Goal: Task Accomplishment & Management: Use online tool/utility

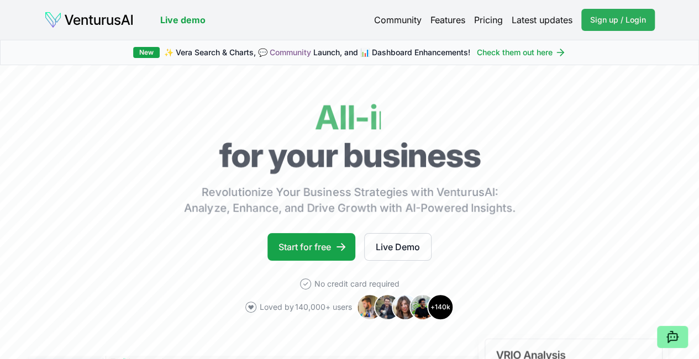
click at [634, 22] on span "Sign up / Login" at bounding box center [618, 19] width 56 height 11
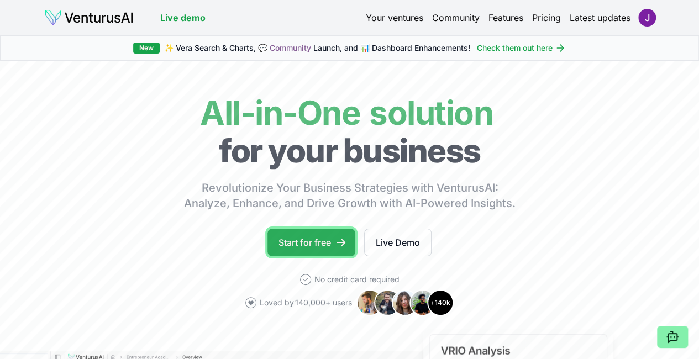
click at [333, 256] on link "Start for free" at bounding box center [311, 243] width 88 height 28
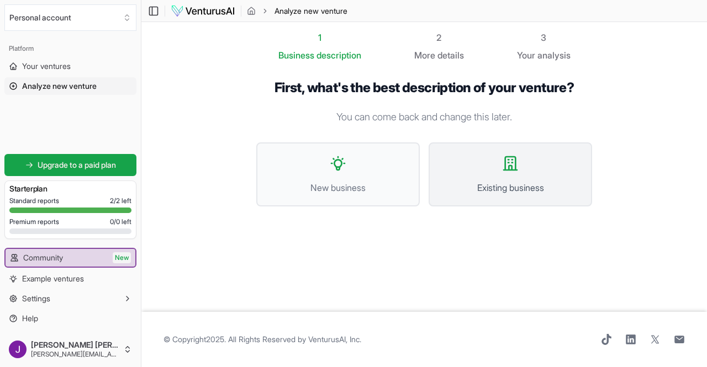
click at [480, 170] on button "Existing business" at bounding box center [510, 174] width 163 height 64
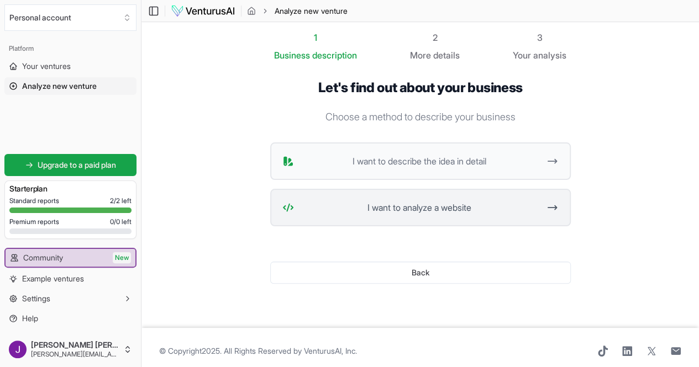
click at [438, 214] on span "I want to analyze a website" at bounding box center [419, 207] width 242 height 13
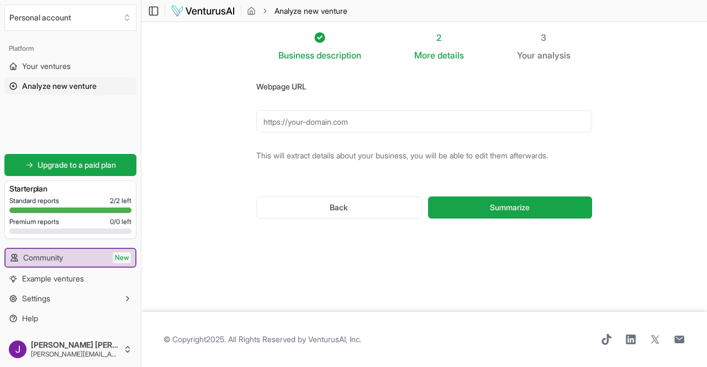
click at [408, 126] on input "Webpage URL" at bounding box center [424, 121] width 336 height 22
paste input "https://www.instagram.com/veigaproducoes_/"
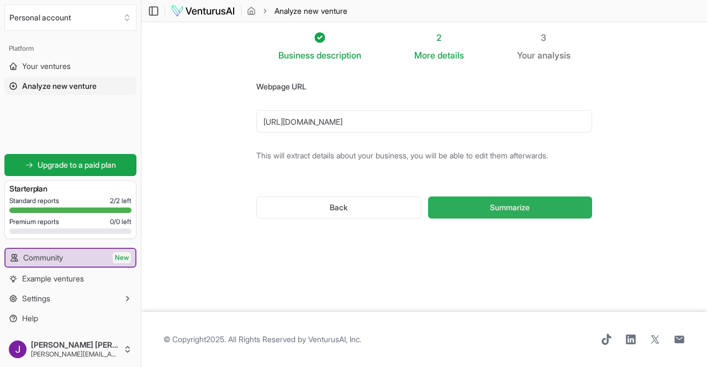
type input "https://www.instagram.com/veigaproducoes_/"
click at [566, 210] on button "Summarize" at bounding box center [510, 208] width 164 height 22
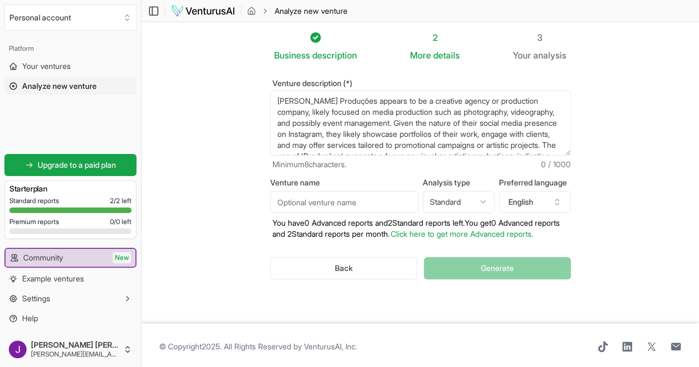
scroll to position [11, 0]
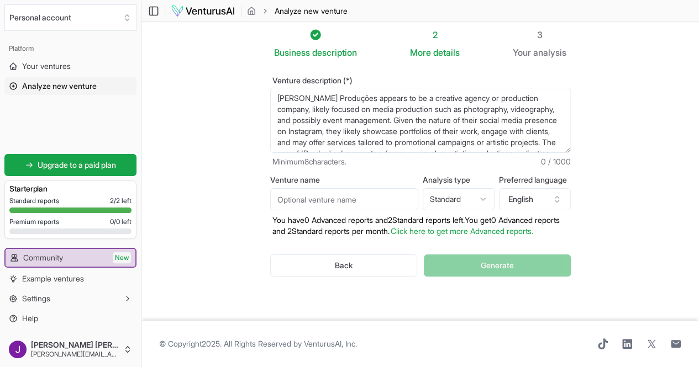
click at [468, 193] on html "We value your privacy We use cookies to enhance your browsing experience, serve…" at bounding box center [349, 180] width 699 height 367
click at [654, 163] on html "We value your privacy We use cookies to enhance your browsing experience, serve…" at bounding box center [349, 180] width 699 height 367
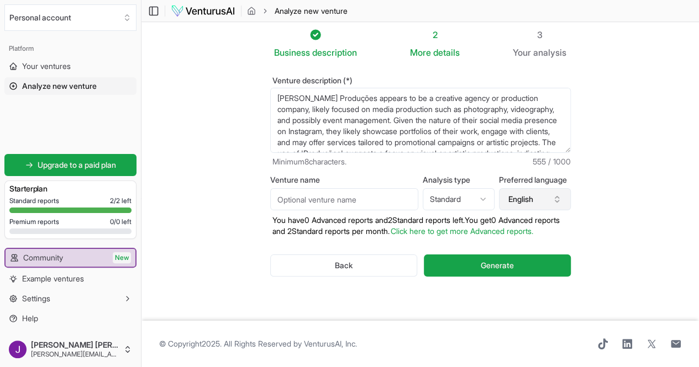
click at [542, 188] on button "English" at bounding box center [535, 199] width 72 height 22
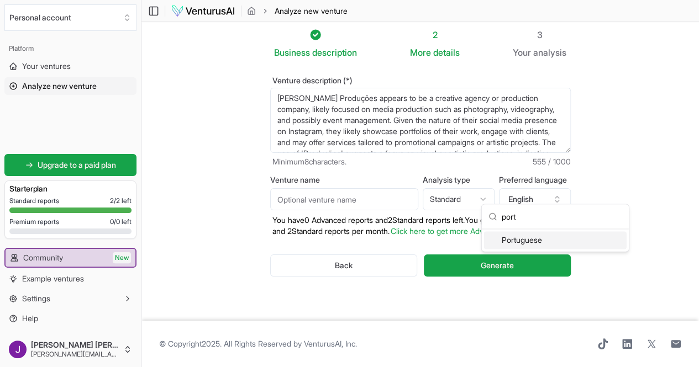
type input "port"
click at [557, 245] on div "Portuguese" at bounding box center [555, 240] width 142 height 18
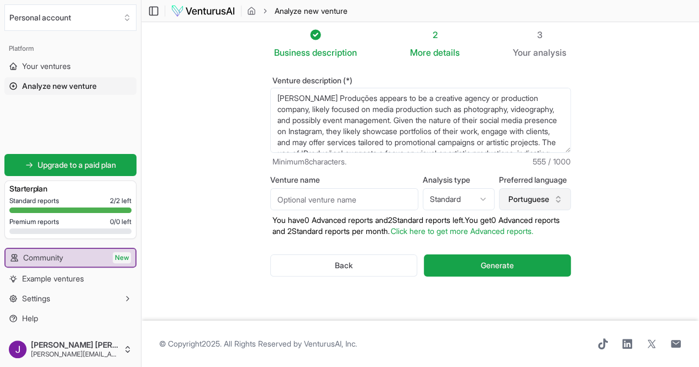
click at [562, 191] on button "Portuguese" at bounding box center [535, 199] width 72 height 22
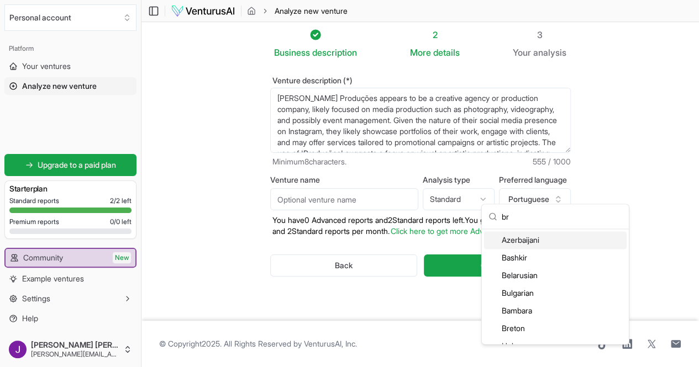
type input "b"
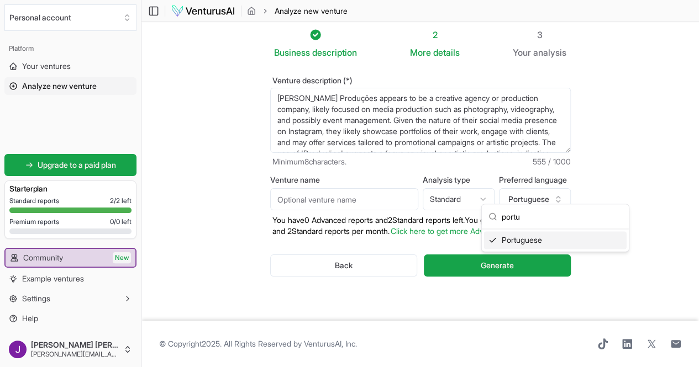
type input "portu"
click at [533, 238] on div "Portuguese" at bounding box center [555, 240] width 142 height 18
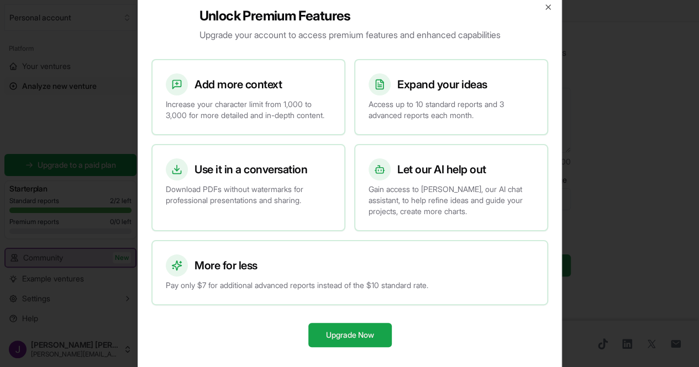
click at [529, 262] on div "More for less" at bounding box center [350, 266] width 368 height 22
click at [550, 5] on icon "button" at bounding box center [548, 7] width 4 height 4
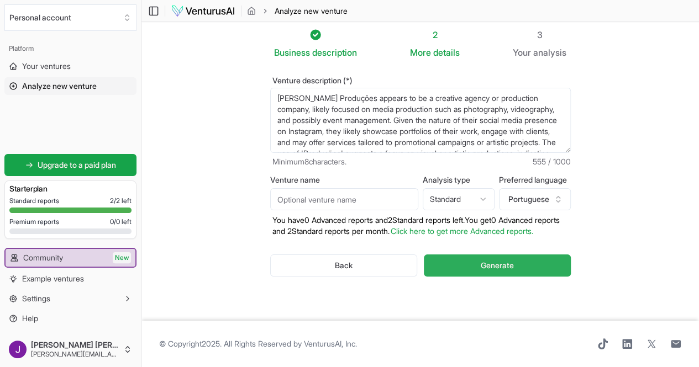
click at [522, 256] on button "Generate" at bounding box center [497, 266] width 146 height 22
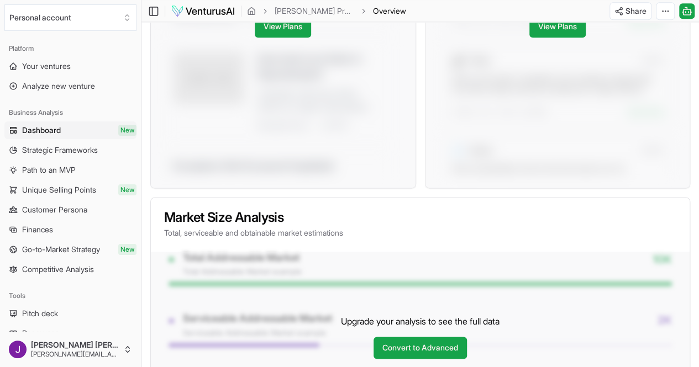
scroll to position [1199, 0]
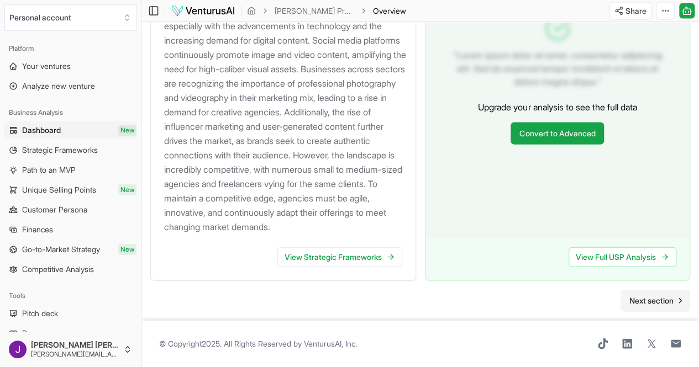
click at [659, 295] on span "Next section" at bounding box center [651, 300] width 44 height 11
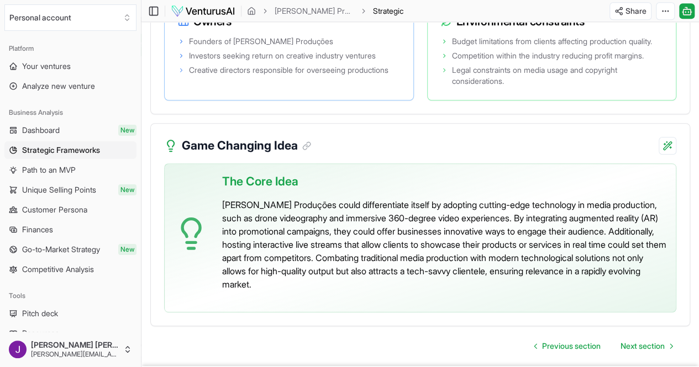
scroll to position [2564, 0]
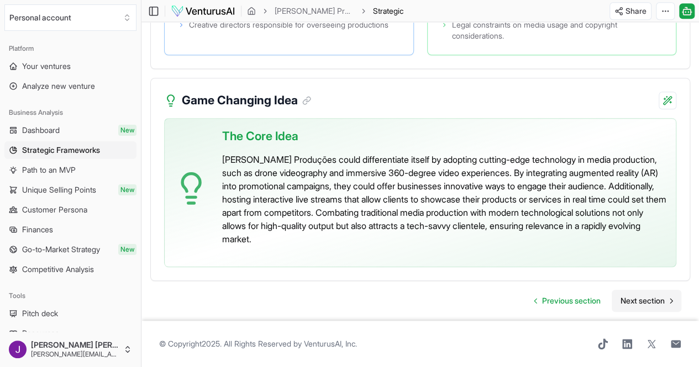
click at [641, 295] on span "Next section" at bounding box center [642, 300] width 44 height 11
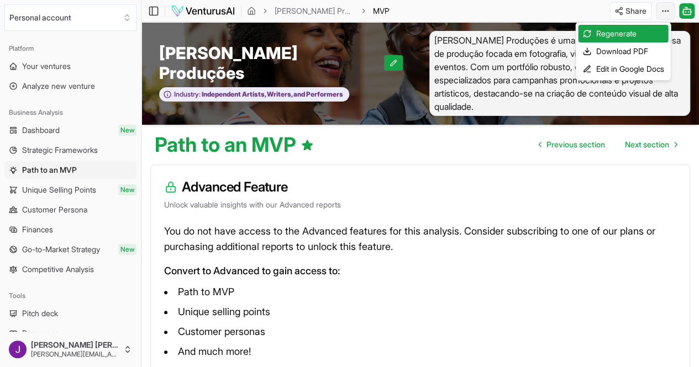
click at [665, 8] on html "We value your privacy We use cookies to enhance your browsing experience, serve…" at bounding box center [349, 183] width 699 height 367
click at [632, 50] on div "Download PDF" at bounding box center [623, 52] width 90 height 18
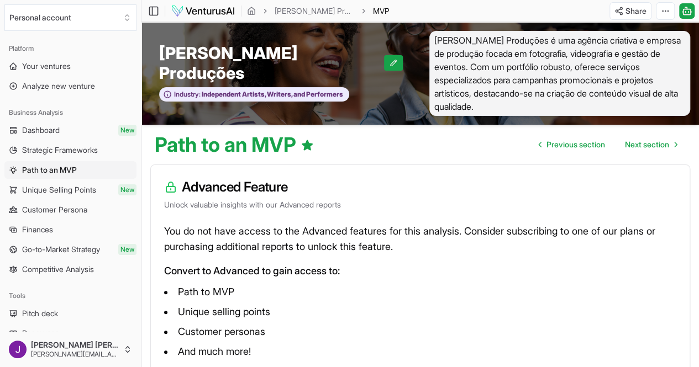
click at [210, 12] on img at bounding box center [203, 10] width 65 height 13
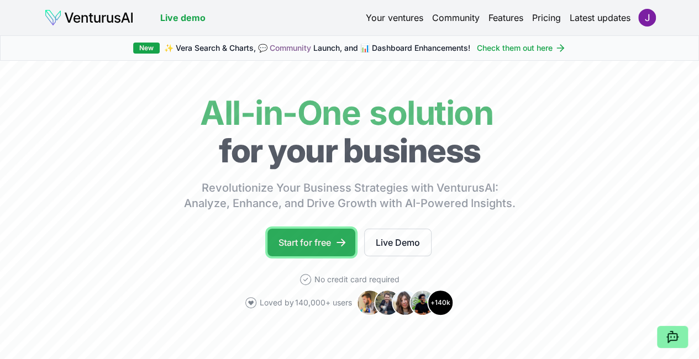
click at [334, 256] on link "Start for free" at bounding box center [311, 243] width 88 height 28
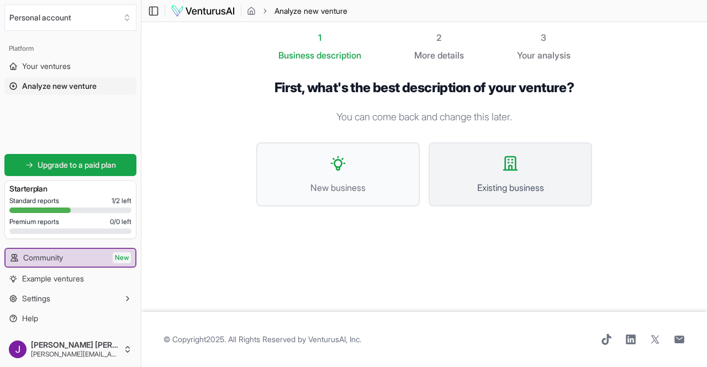
click at [493, 189] on span "Existing business" at bounding box center [510, 187] width 139 height 13
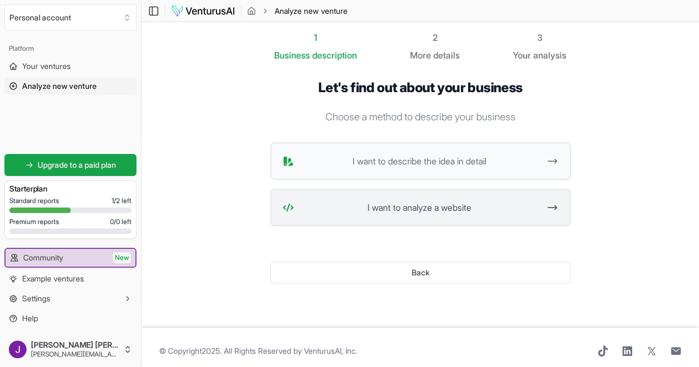
click at [397, 204] on span "I want to analyze a website" at bounding box center [419, 207] width 242 height 13
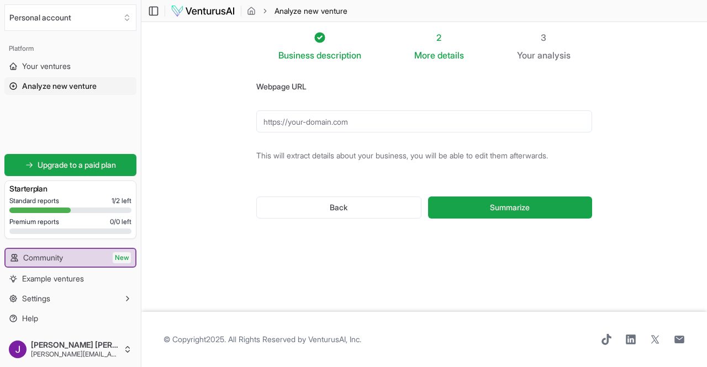
click at [353, 133] on form "Webpage URL This will extract details about your business, you will be able to …" at bounding box center [424, 158] width 336 height 157
click at [359, 123] on input "Webpage URL" at bounding box center [424, 121] width 336 height 22
paste input "https://www.plastikim.com.br/"
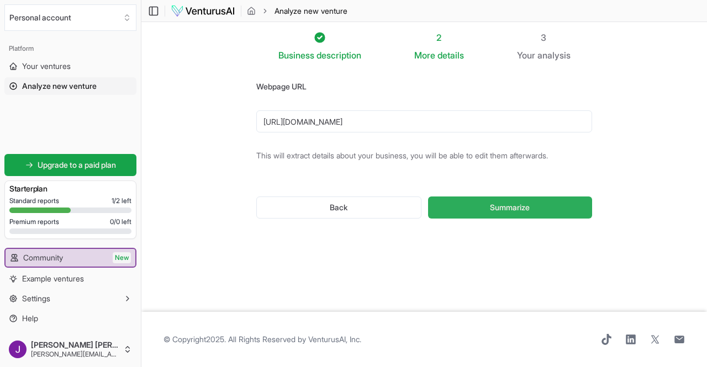
type input "https://www.plastikim.com.br/"
click at [515, 215] on button "Summarize" at bounding box center [510, 208] width 164 height 22
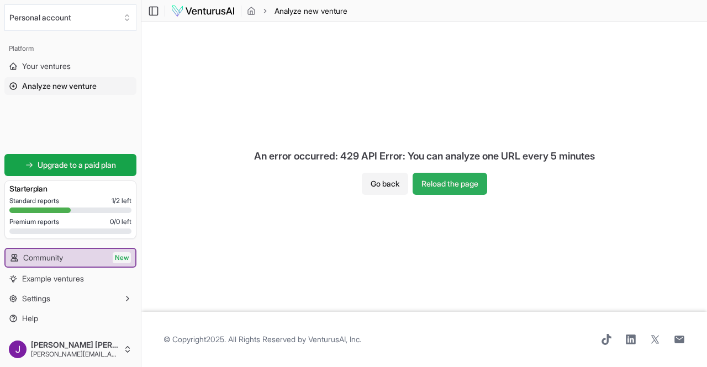
click at [451, 187] on button "Reload the page" at bounding box center [449, 184] width 75 height 22
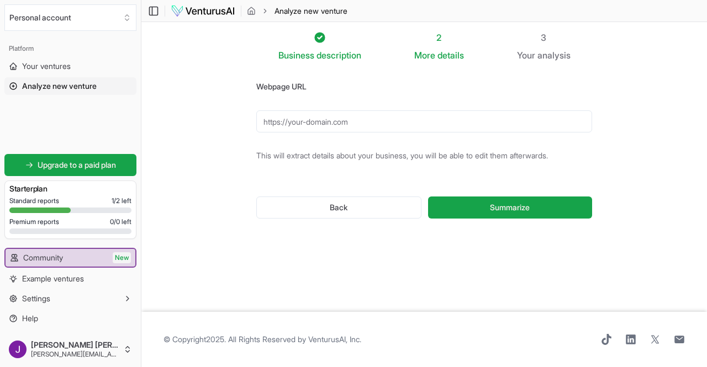
click at [366, 121] on input "Webpage URL" at bounding box center [424, 121] width 336 height 22
paste input "https://www.plastikim.com.br/"
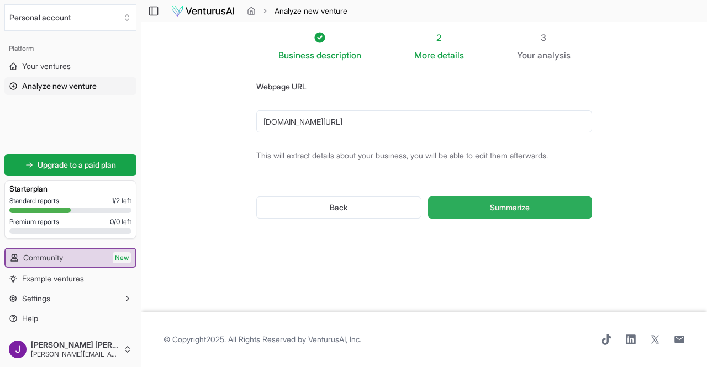
click at [538, 208] on button "Summarize" at bounding box center [510, 208] width 164 height 22
click at [468, 123] on input "www.plastikim.com.br/" at bounding box center [424, 121] width 336 height 22
click at [517, 210] on span "Summarize" at bounding box center [510, 207] width 40 height 11
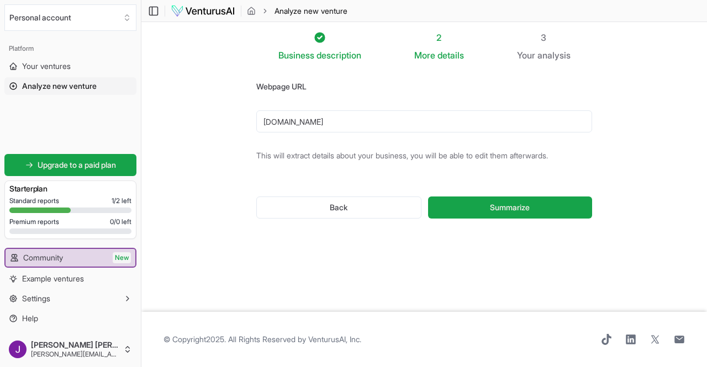
drag, startPoint x: 375, startPoint y: 117, endPoint x: 172, endPoint y: 128, distance: 202.9
click at [173, 128] on section "Business description 2 More details 3 Your analysis Webpage URL www.plastikim.c…" at bounding box center [423, 167] width 565 height 290
paste input "https://www.plastikim.com.br/"
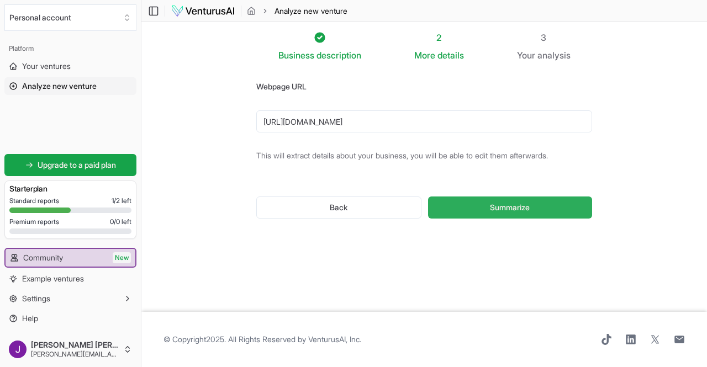
type input "https://www.plastikim.com.br/"
click at [504, 209] on span "Summarize" at bounding box center [510, 207] width 40 height 11
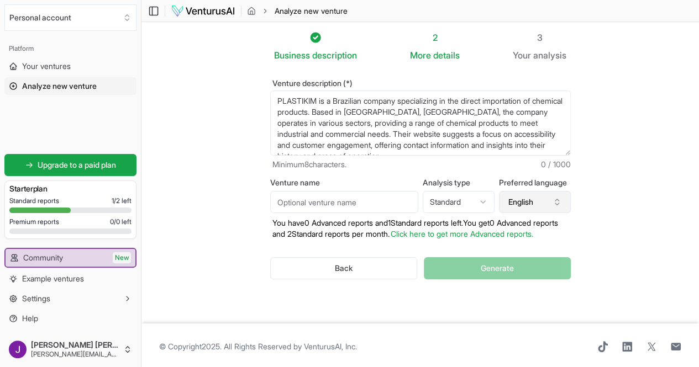
click at [537, 203] on button "English" at bounding box center [535, 202] width 72 height 22
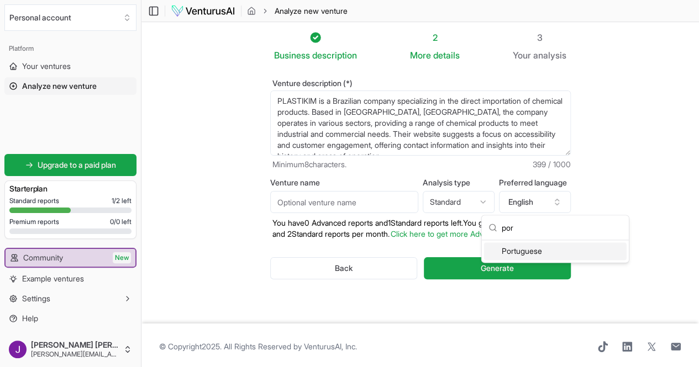
type input "por"
click at [549, 255] on div "Portuguese" at bounding box center [555, 251] width 142 height 18
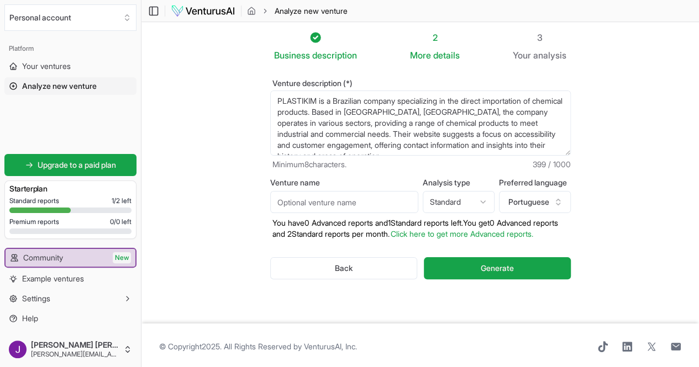
click at [467, 203] on html "We value your privacy We use cookies to enhance your browsing experience, serve…" at bounding box center [349, 183] width 699 height 367
click at [491, 272] on span "Generate" at bounding box center [496, 268] width 33 height 11
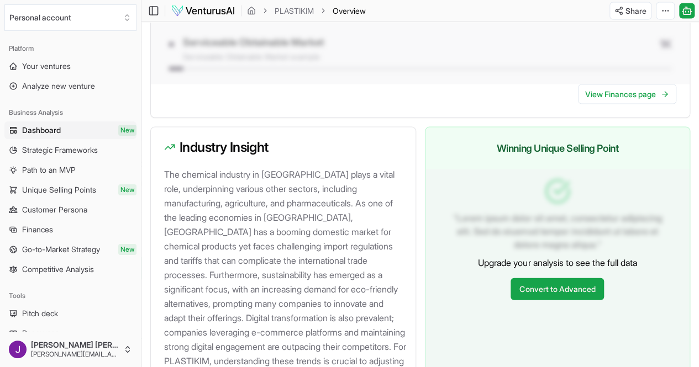
scroll to position [1282, 0]
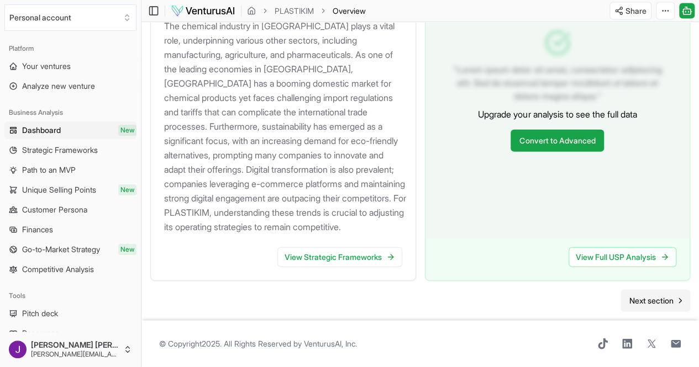
click at [670, 295] on span "Next section" at bounding box center [651, 300] width 44 height 11
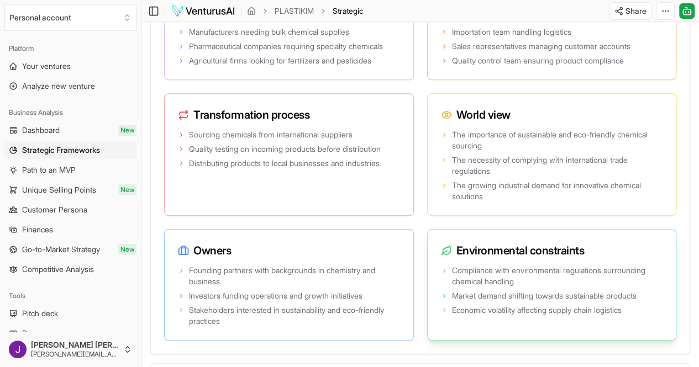
scroll to position [2618, 0]
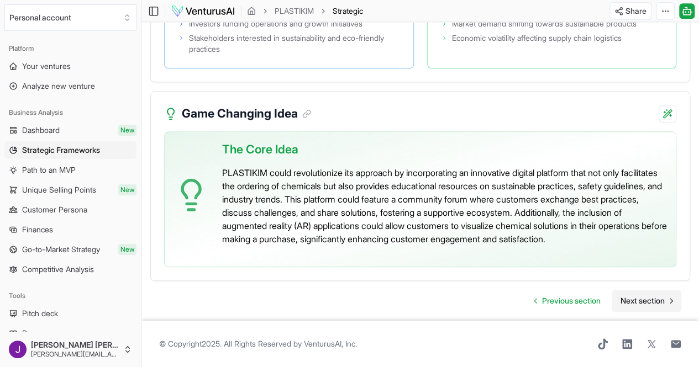
click at [644, 295] on span "Next section" at bounding box center [642, 300] width 44 height 11
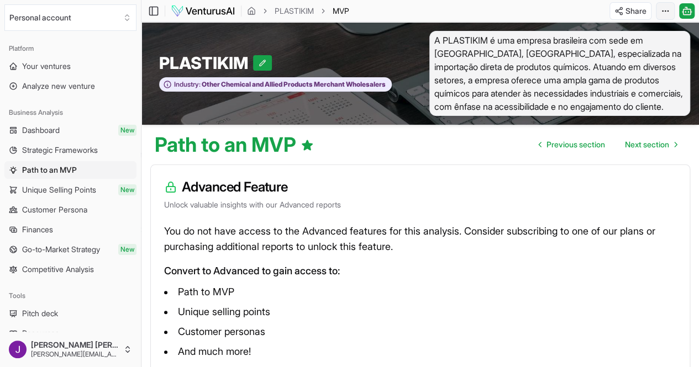
click at [668, 12] on html "We value your privacy We use cookies to enhance your browsing experience, serve…" at bounding box center [349, 183] width 699 height 367
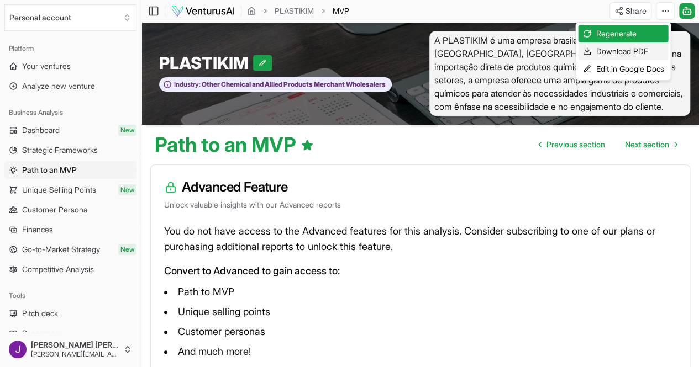
click at [622, 55] on div "Download PDF" at bounding box center [623, 52] width 90 height 18
